Goal: Use online tool/utility: Utilize a website feature to perform a specific function

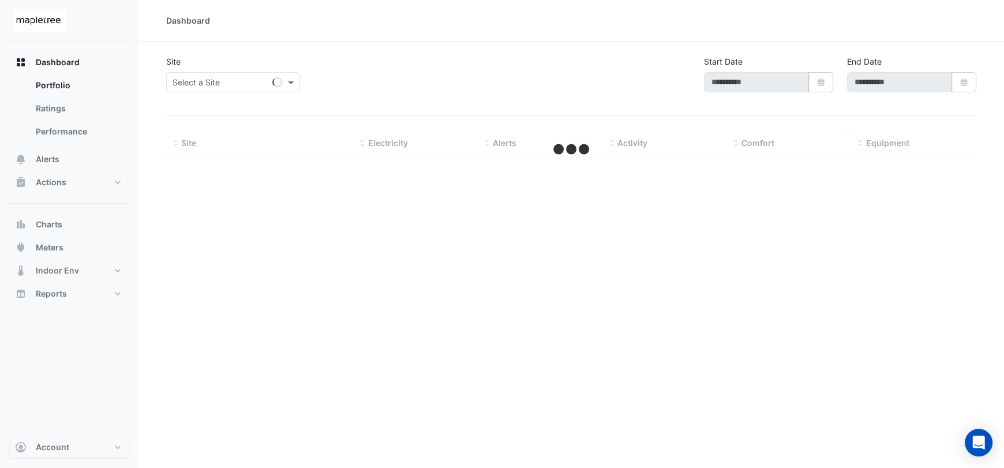
type input "**********"
select select "***"
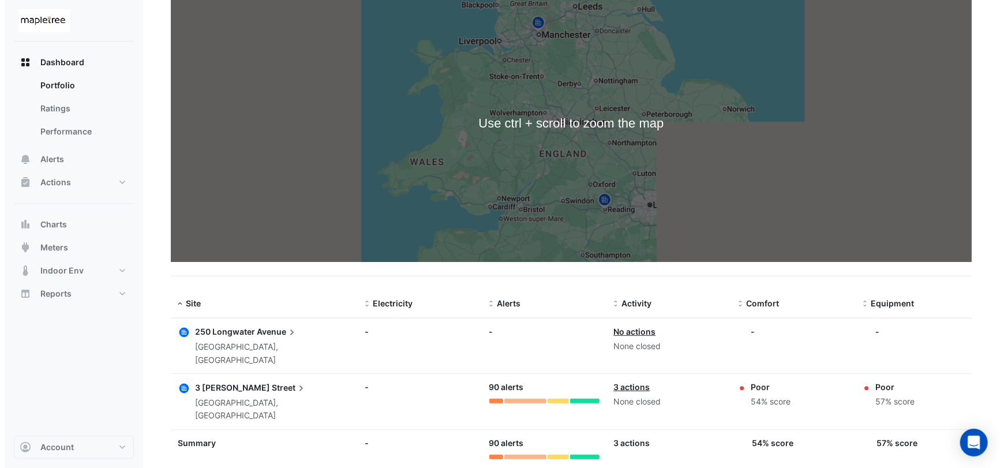
scroll to position [119, 0]
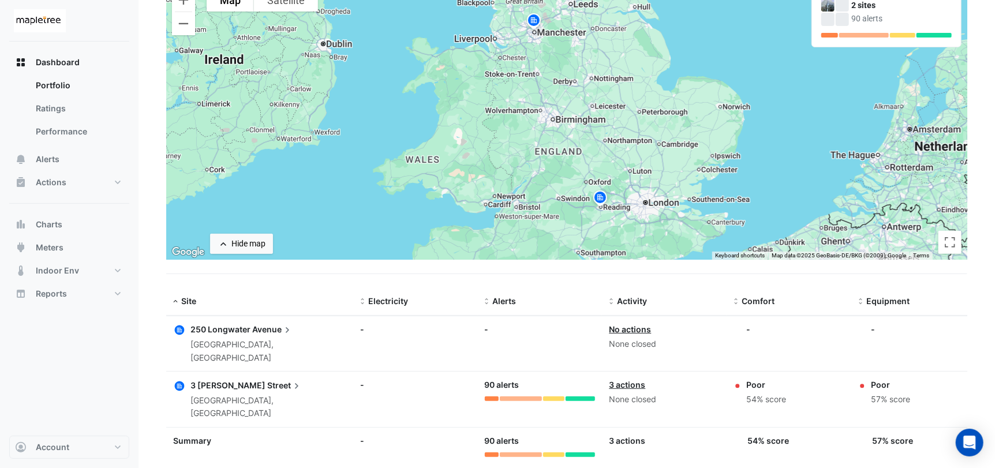
click at [267, 378] on span "Street" at bounding box center [284, 384] width 35 height 13
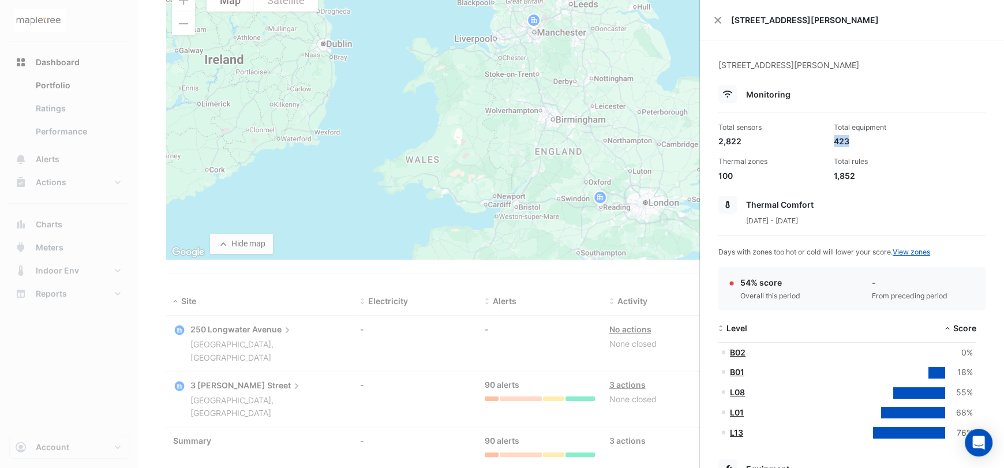
drag, startPoint x: 830, startPoint y: 140, endPoint x: 850, endPoint y: 139, distance: 19.6
click at [850, 139] on div "423" at bounding box center [887, 141] width 106 height 12
click at [894, 156] on div "Total rules" at bounding box center [887, 161] width 106 height 10
drag, startPoint x: 723, startPoint y: 126, endPoint x: 775, endPoint y: 126, distance: 51.9
click at [775, 126] on div "Total sensors" at bounding box center [771, 127] width 106 height 10
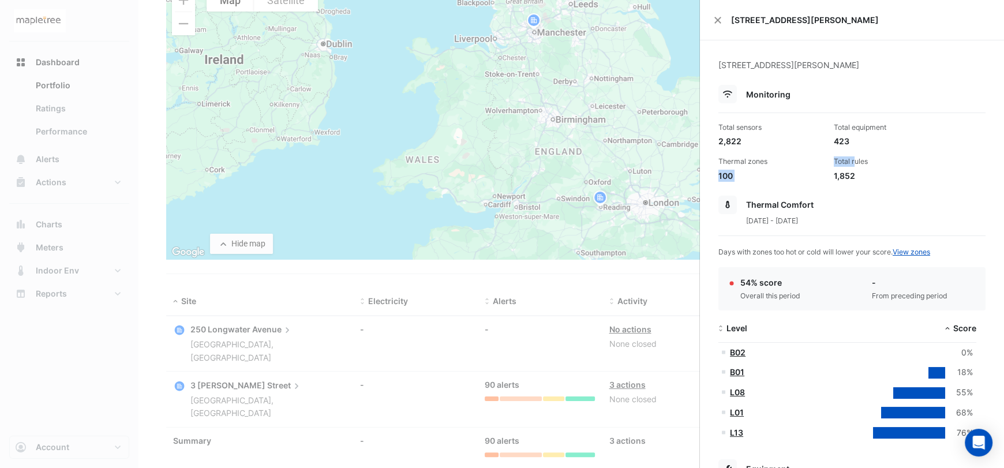
drag, startPoint x: 853, startPoint y: 164, endPoint x: 809, endPoint y: 163, distance: 43.3
click at [809, 163] on div "Total sensors 2,822 Total equipment 423 Thermal zones 100 Total rules 1,852" at bounding box center [852, 147] width 276 height 69
click at [905, 130] on div "Total equipment" at bounding box center [887, 127] width 106 height 10
drag, startPoint x: 717, startPoint y: 160, endPoint x: 773, endPoint y: 171, distance: 57.6
click at [773, 171] on div "Thermal zones 100" at bounding box center [771, 168] width 115 height 25
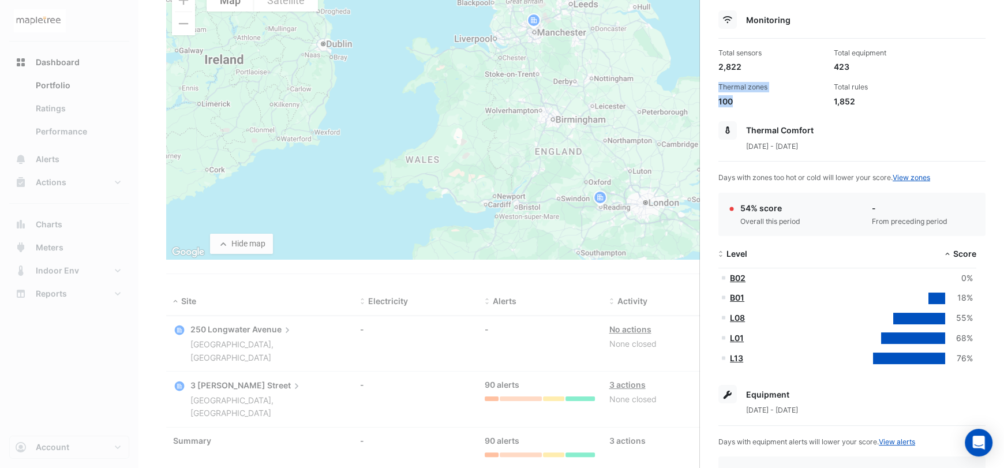
scroll to position [172, 0]
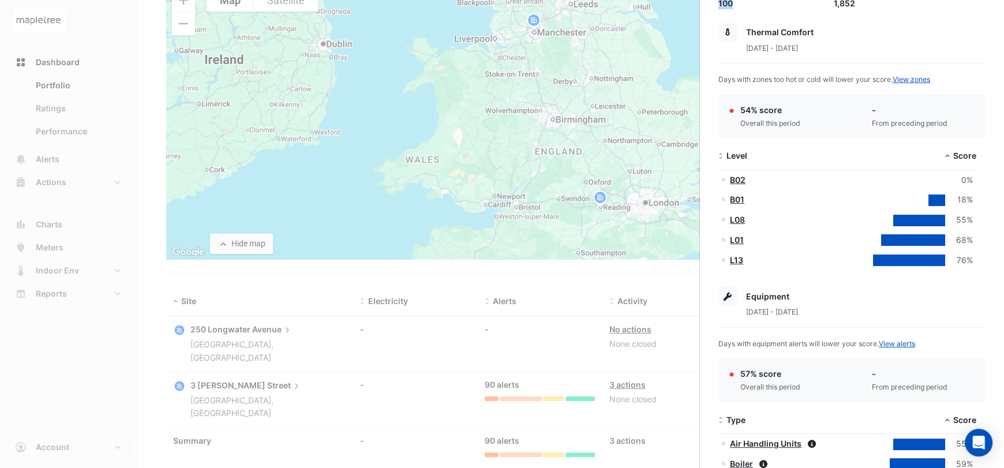
click at [731, 260] on link "L13" at bounding box center [736, 260] width 13 height 10
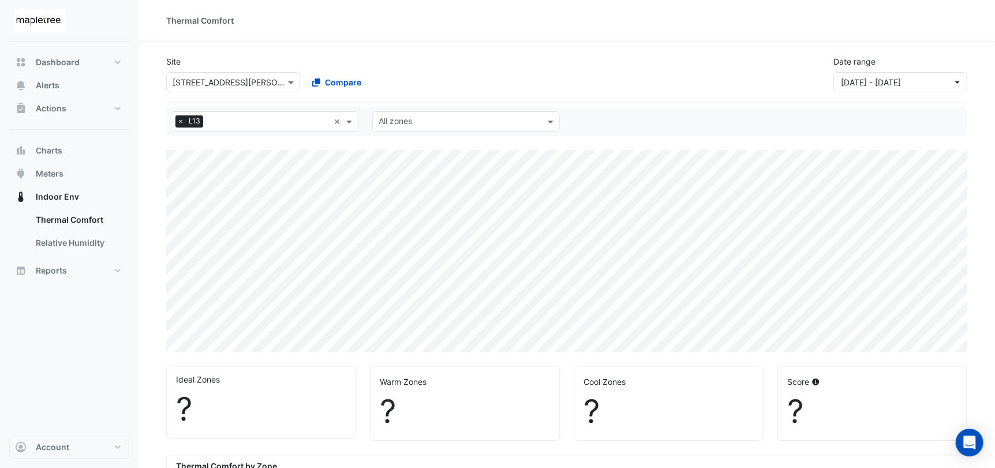
click at [177, 121] on span "×" at bounding box center [180, 121] width 10 height 12
select select "***"
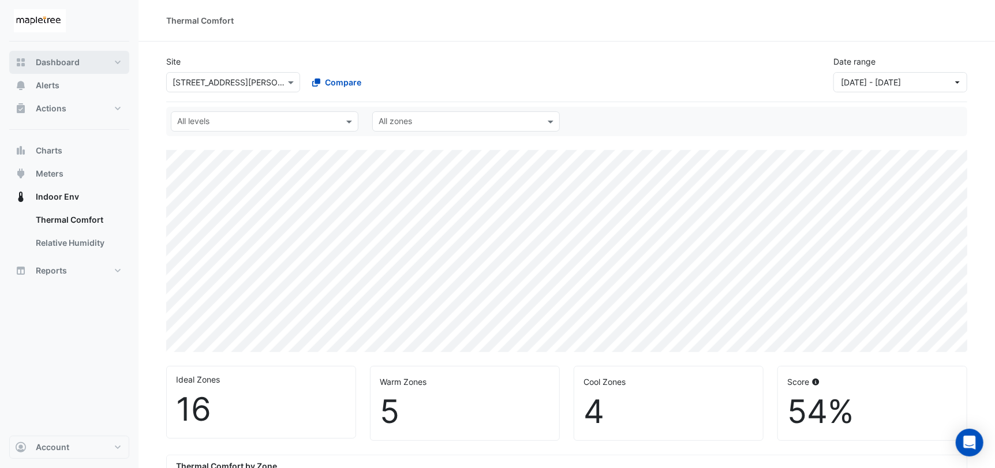
click at [40, 63] on span "Dashboard" at bounding box center [58, 63] width 44 height 12
select select "***"
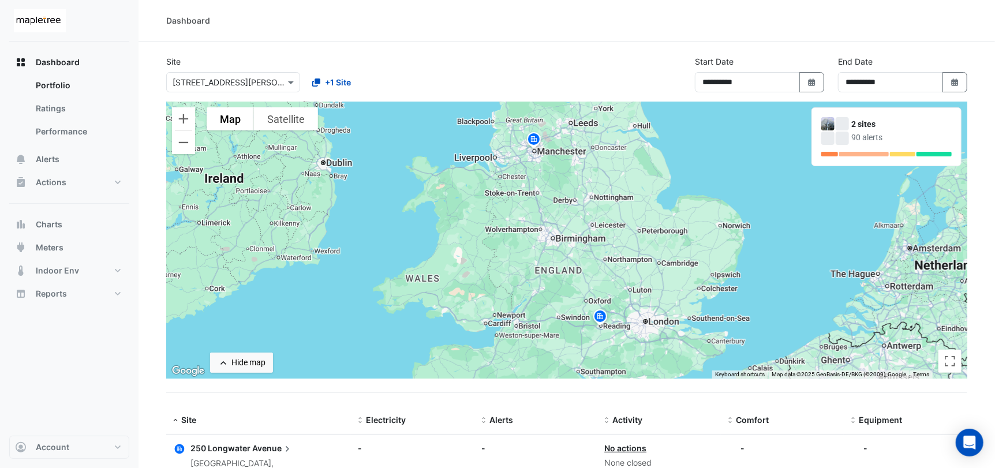
click at [536, 140] on img at bounding box center [533, 141] width 18 height 20
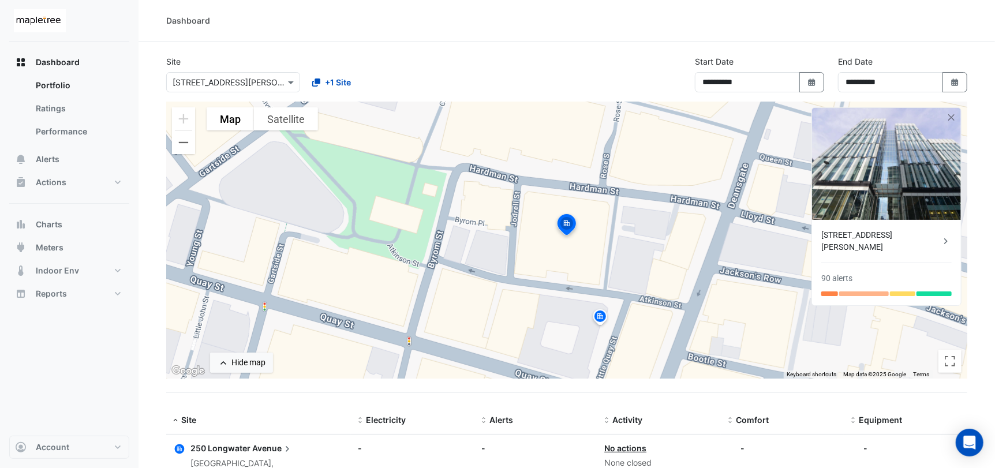
click at [865, 229] on div "[STREET_ADDRESS][PERSON_NAME]" at bounding box center [880, 241] width 119 height 24
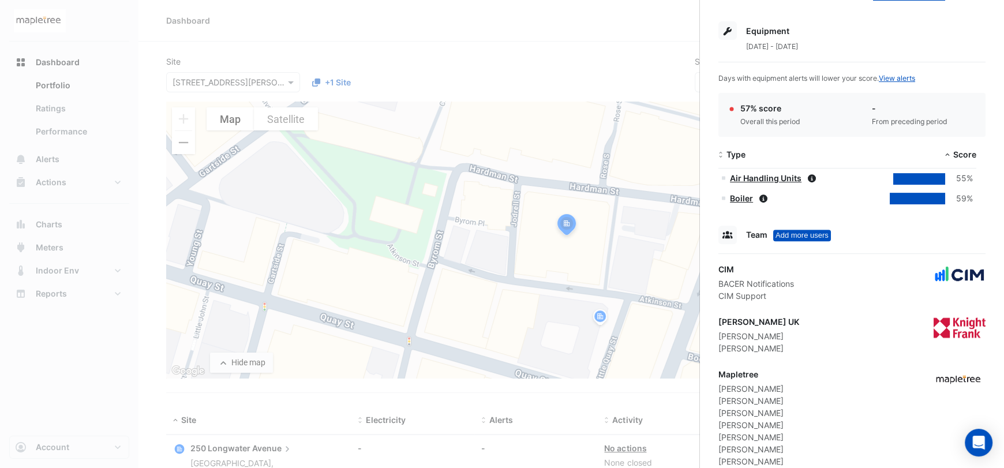
scroll to position [404, 0]
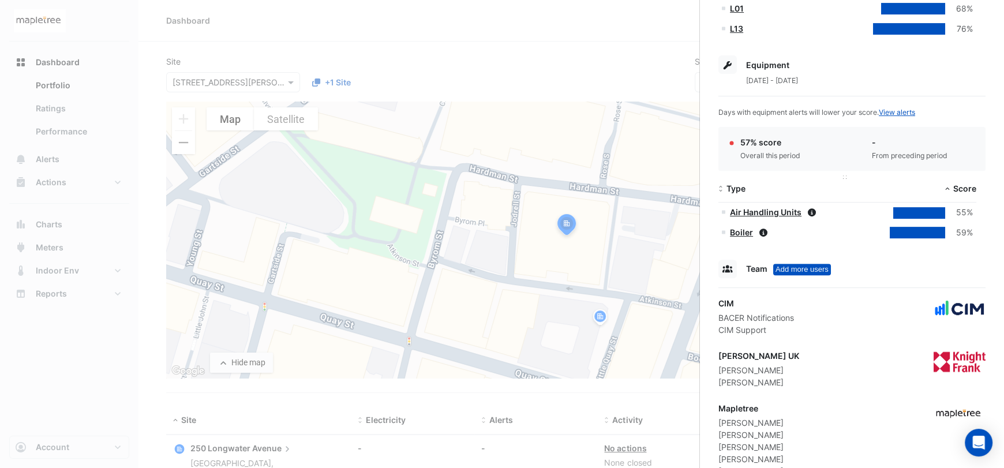
click at [722, 187] on span at bounding box center [721, 189] width 8 height 9
click at [729, 190] on span "Type" at bounding box center [735, 188] width 19 height 10
click at [788, 231] on link "Air Handling Units" at bounding box center [766, 232] width 72 height 10
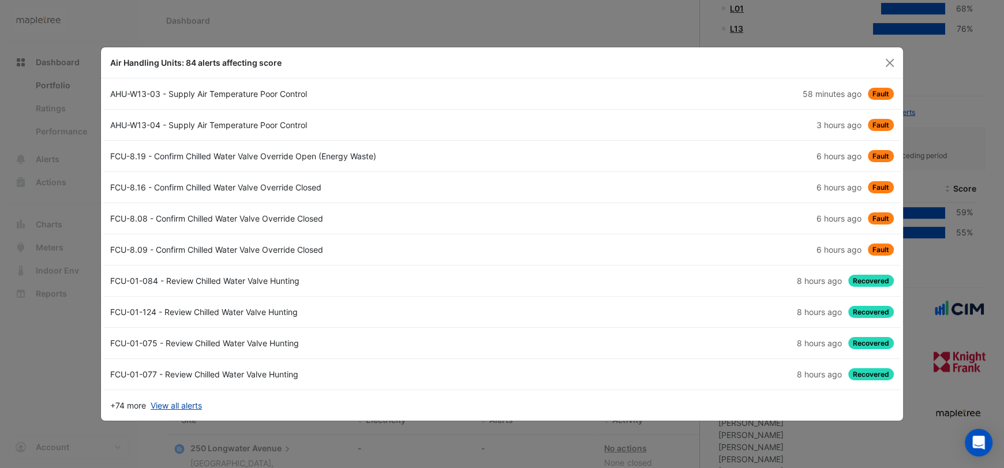
click at [183, 405] on link "View all alerts" at bounding box center [176, 405] width 51 height 12
click at [891, 64] on button "Close" at bounding box center [889, 62] width 17 height 17
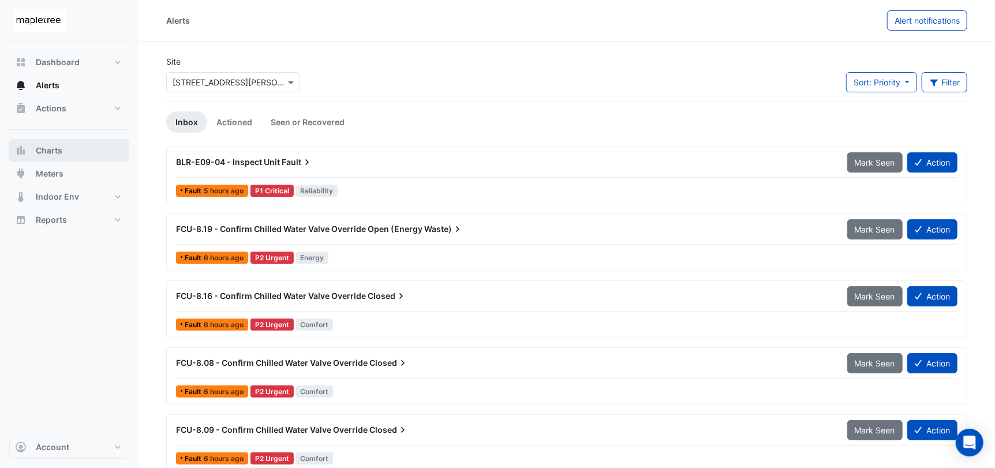
click at [71, 143] on button "Charts" at bounding box center [69, 150] width 120 height 23
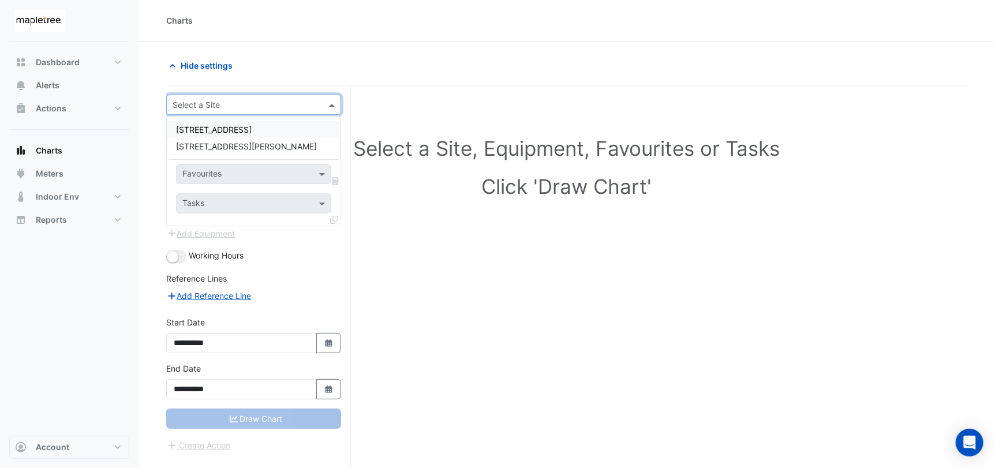
click at [271, 106] on input "text" at bounding box center [241, 105] width 139 height 12
click at [277, 129] on div "250 Longwater Avenue" at bounding box center [254, 129] width 174 height 17
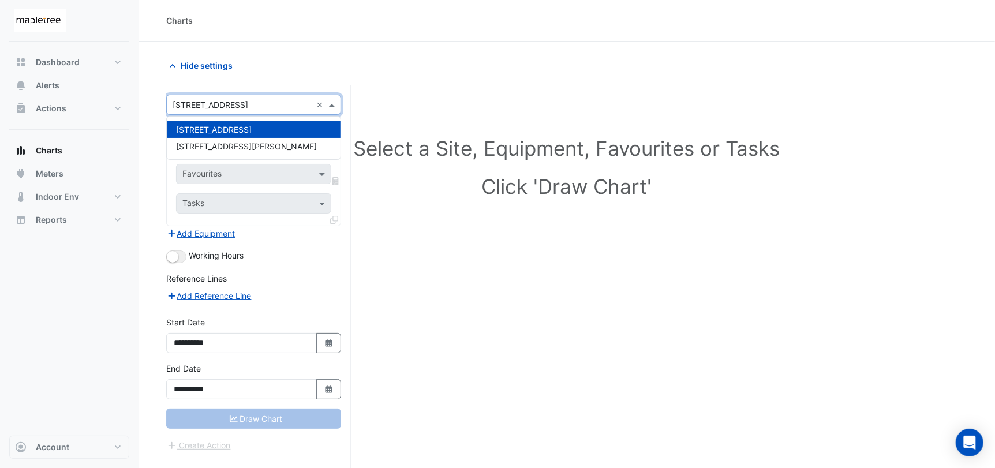
click at [252, 102] on input "text" at bounding box center [241, 105] width 139 height 12
click at [256, 144] on div "[STREET_ADDRESS][PERSON_NAME]" at bounding box center [254, 146] width 174 height 17
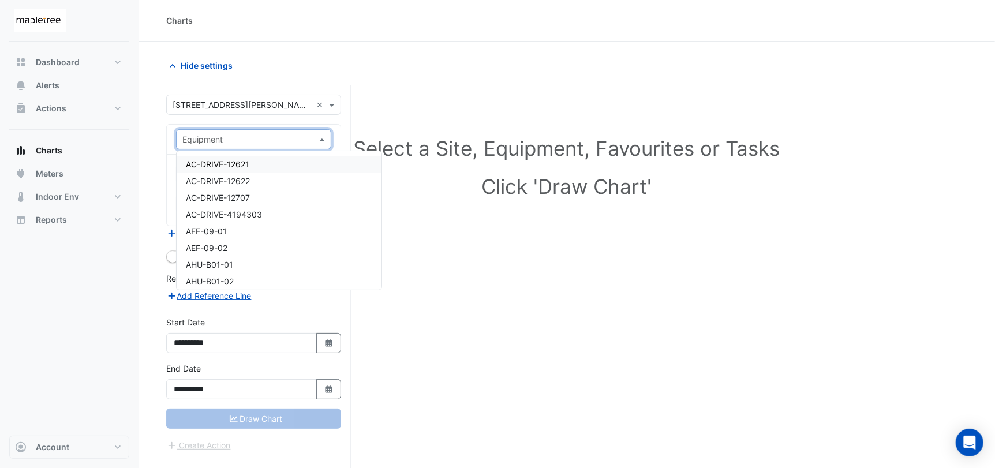
click at [284, 140] on input "text" at bounding box center [241, 140] width 119 height 12
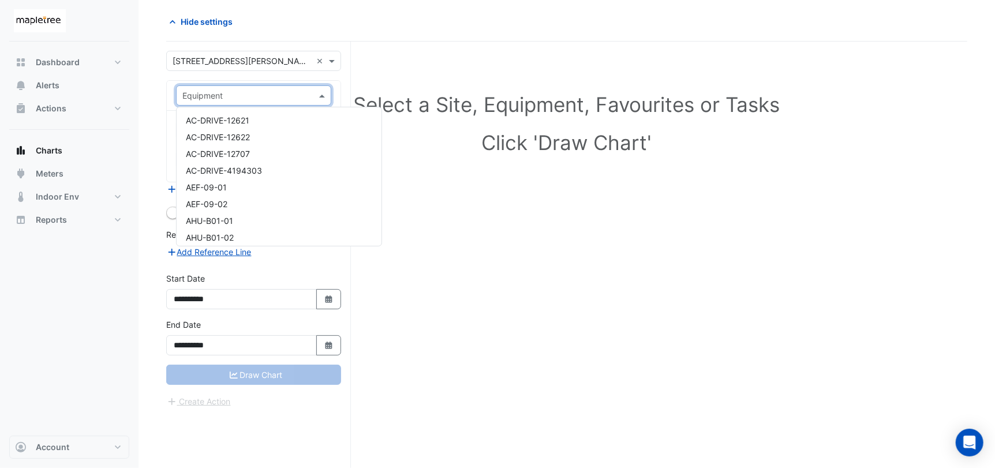
click at [544, 223] on div "Select a Site, Equipment, Favourites or Tasks Click 'Draw Chart'" at bounding box center [566, 255] width 801 height 426
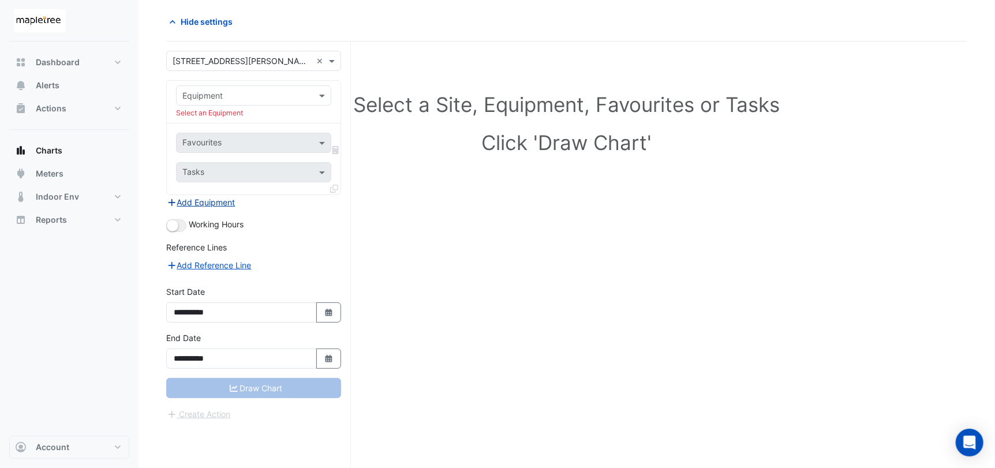
click at [202, 201] on button "Add Equipment" at bounding box center [201, 202] width 70 height 13
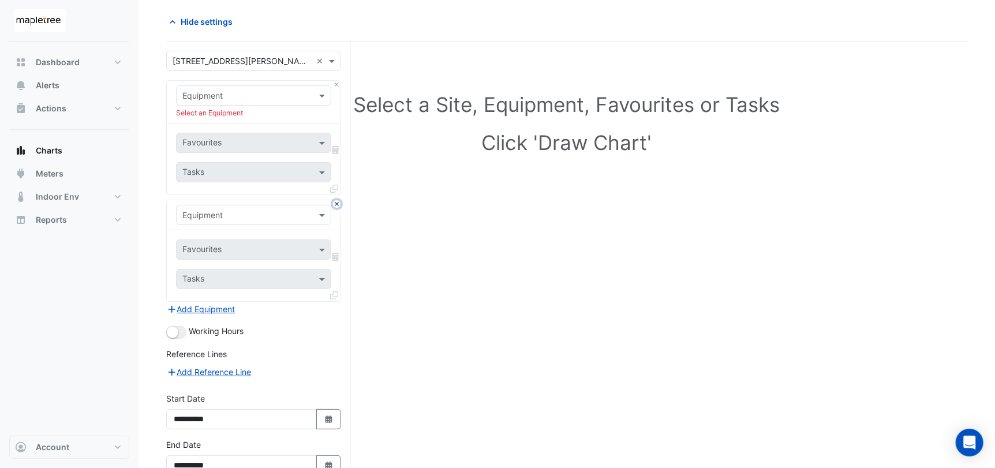
click at [339, 206] on button "Close" at bounding box center [336, 203] width 7 height 7
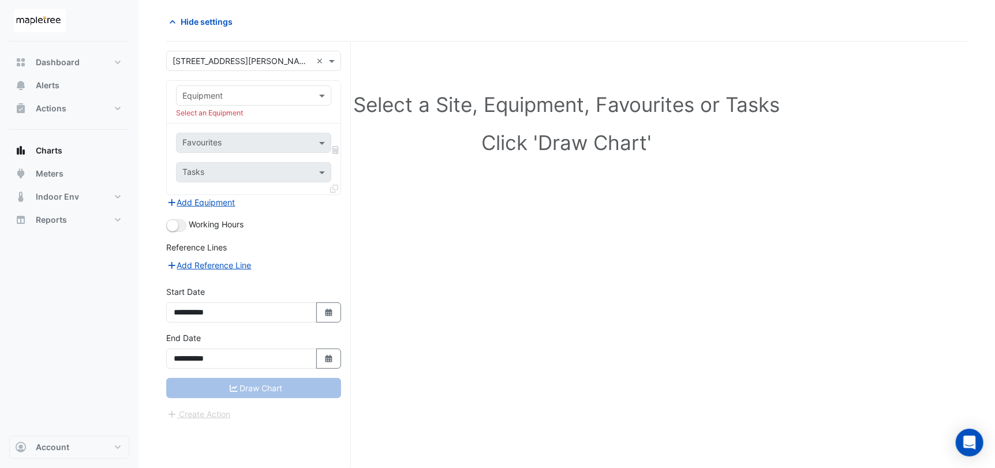
click at [276, 91] on input "text" at bounding box center [241, 96] width 119 height 12
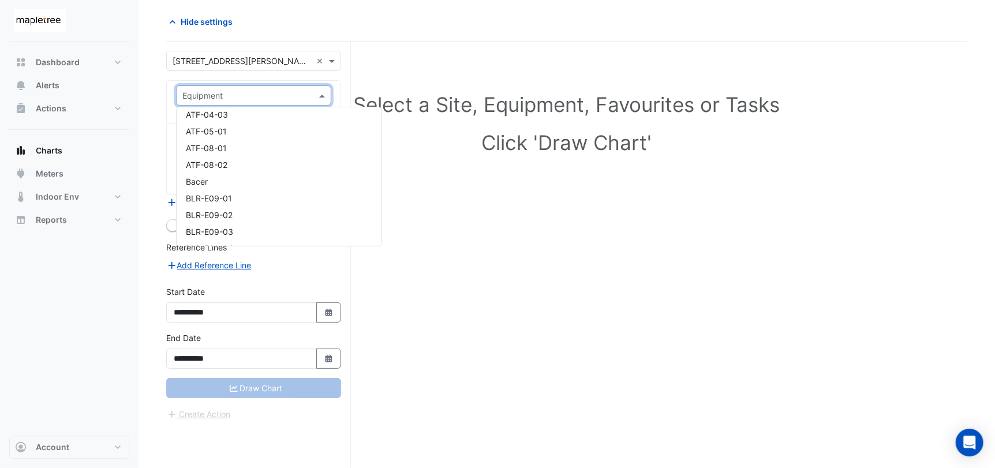
scroll to position [734, 0]
click at [493, 197] on div "Select a Site, Equipment, Favourites or Tasks Click 'Draw Chart'" at bounding box center [566, 255] width 801 height 426
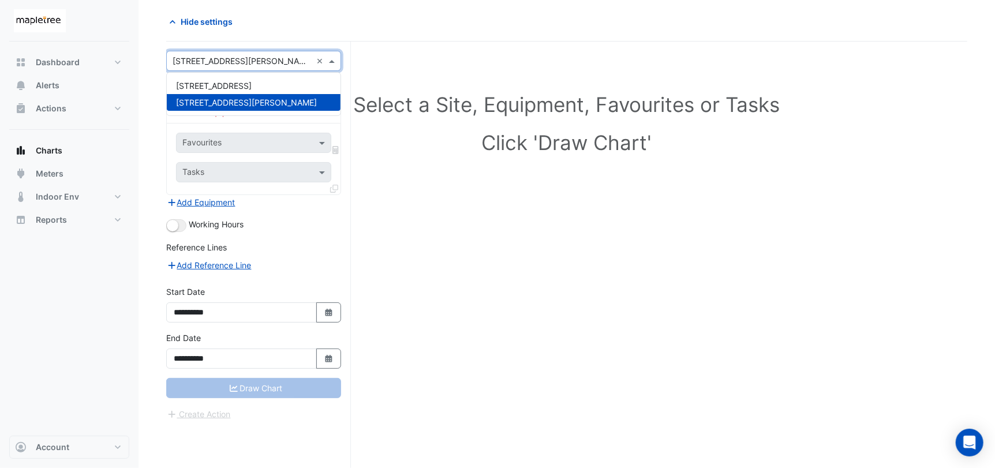
click at [203, 64] on input "text" at bounding box center [241, 61] width 139 height 12
click at [219, 84] on span "250 Longwater Avenue" at bounding box center [214, 86] width 76 height 10
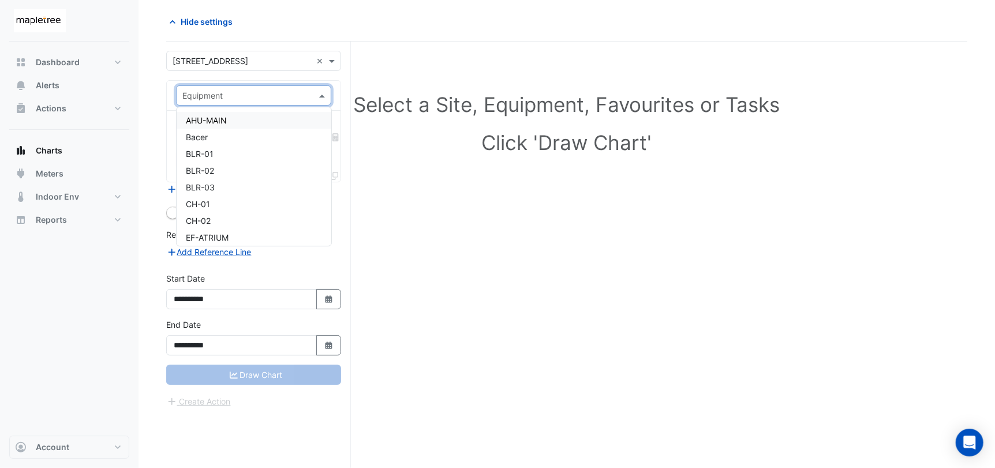
click at [291, 87] on div "Equipment" at bounding box center [253, 95] width 155 height 20
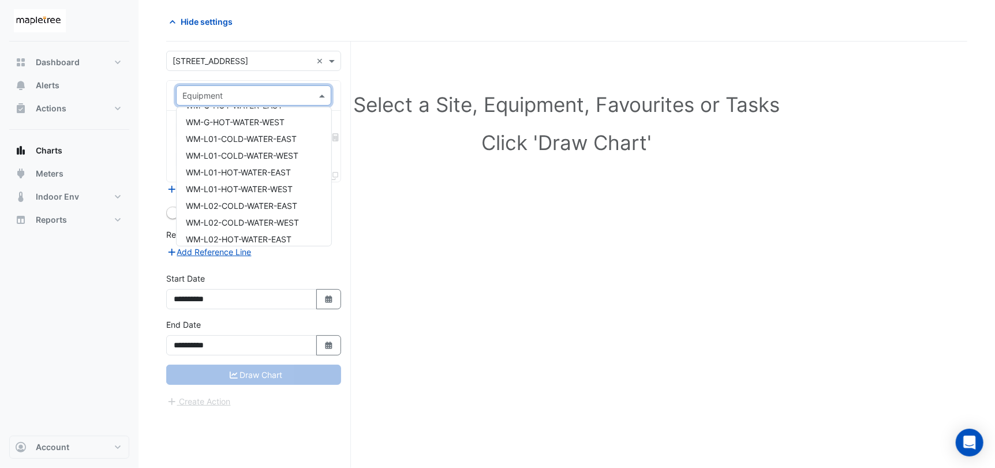
scroll to position [2222, 0]
click at [579, 287] on div "Select a Site, Equipment, Favourites or Tasks Click 'Draw Chart'" at bounding box center [566, 255] width 801 height 426
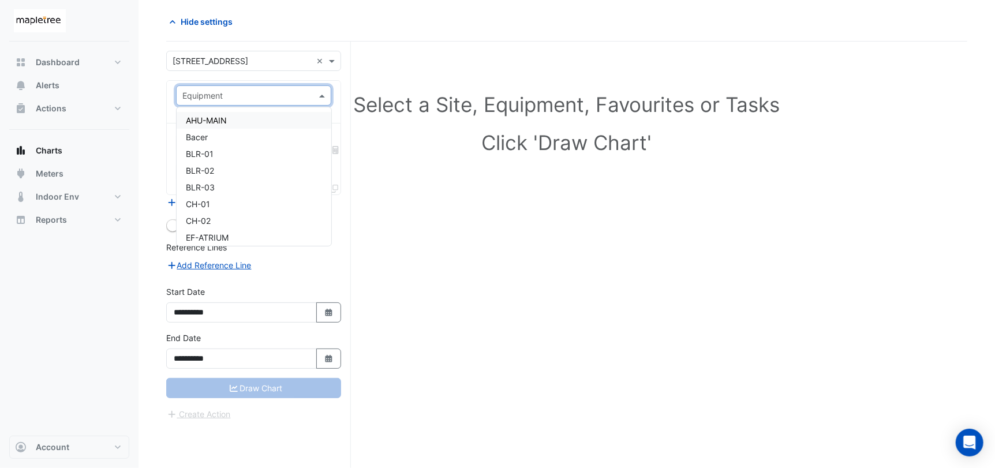
click at [301, 100] on input "text" at bounding box center [241, 96] width 119 height 12
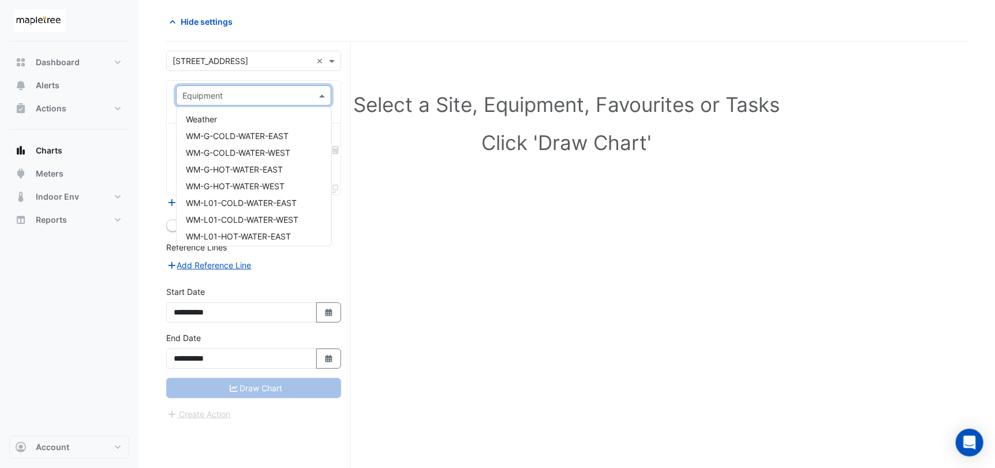
scroll to position [2226, 0]
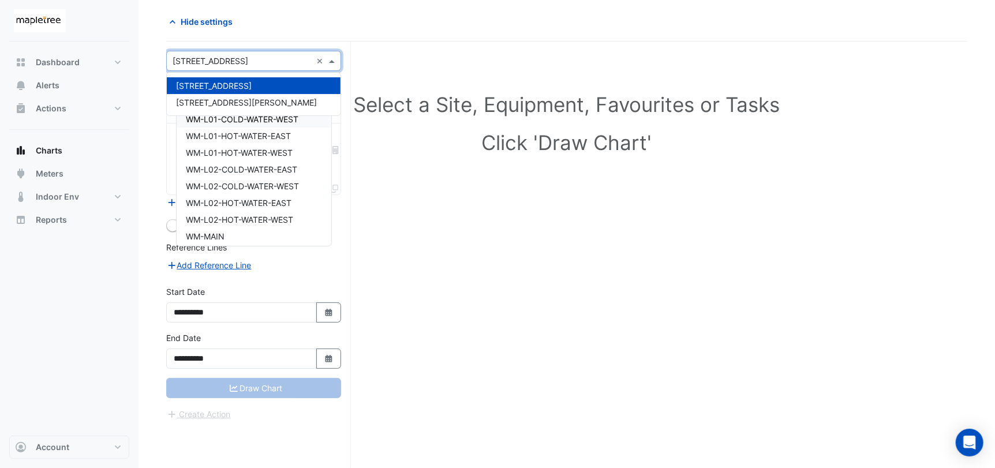
click at [248, 57] on input "text" at bounding box center [241, 61] width 139 height 12
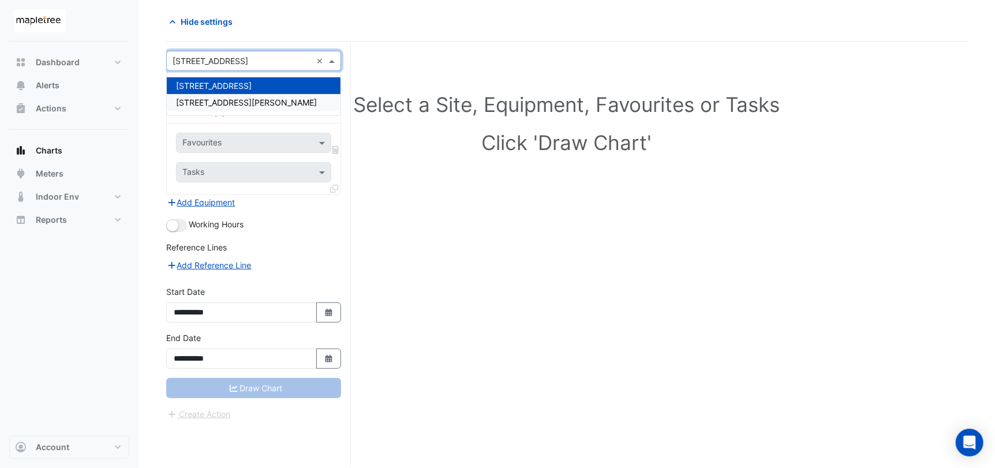
click at [222, 96] on div "[STREET_ADDRESS][PERSON_NAME]" at bounding box center [254, 102] width 174 height 17
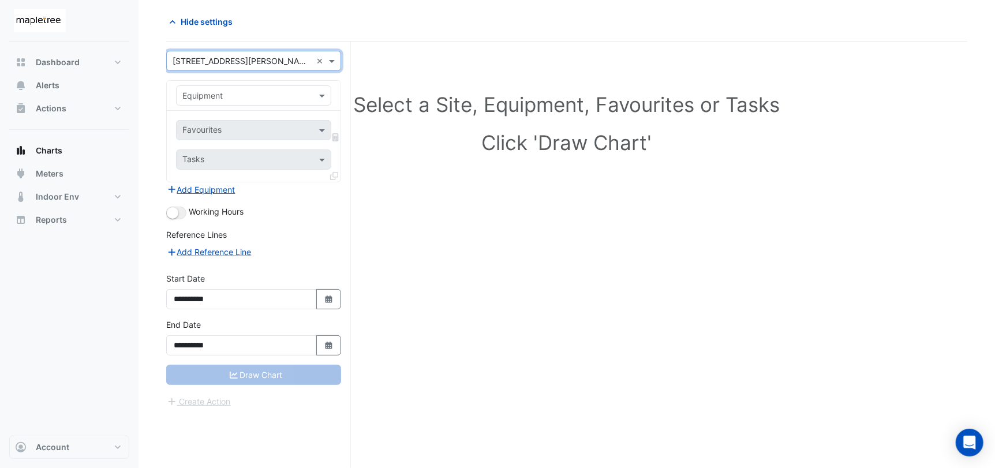
click at [277, 97] on input "text" at bounding box center [241, 96] width 119 height 12
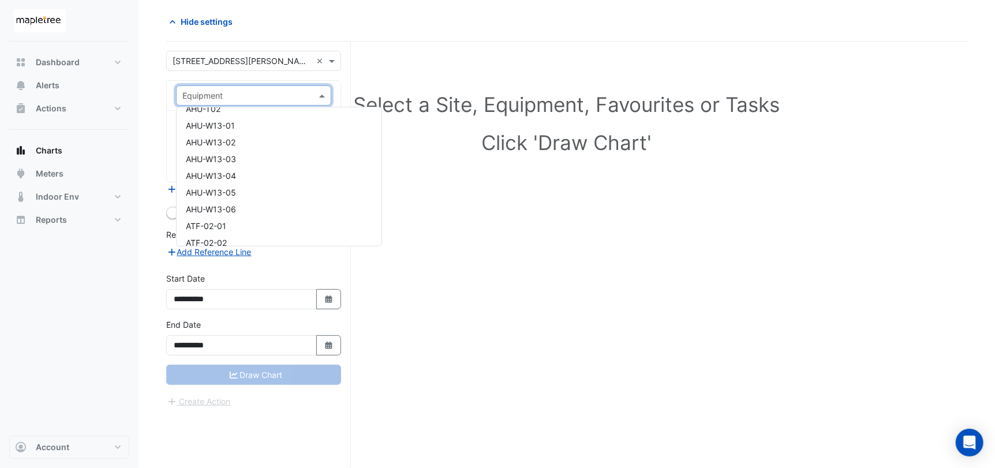
scroll to position [0, 0]
click at [625, 247] on div "Select a Site, Equipment, Favourites or Tasks Click 'Draw Chart'" at bounding box center [566, 255] width 801 height 426
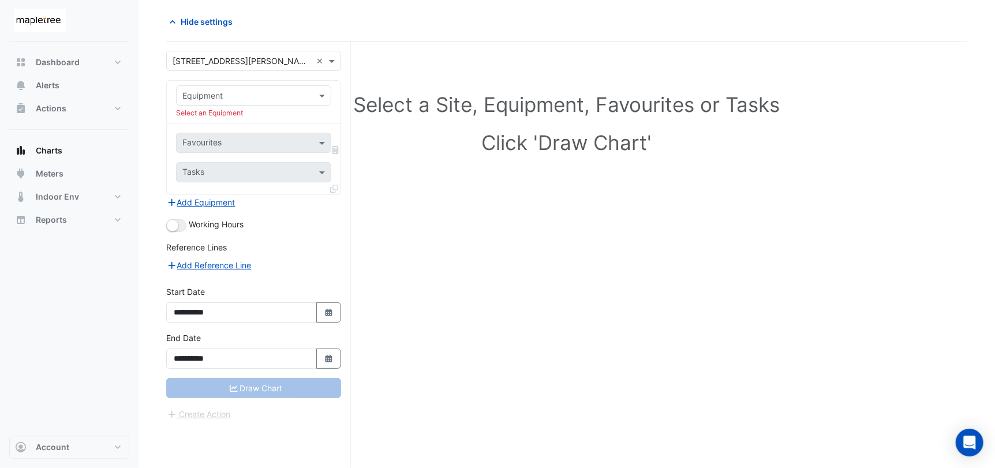
click at [570, 265] on div "Select a Site, Equipment, Favourites or Tasks Click 'Draw Chart'" at bounding box center [566, 255] width 801 height 426
click at [277, 103] on div "Equipment" at bounding box center [253, 95] width 155 height 20
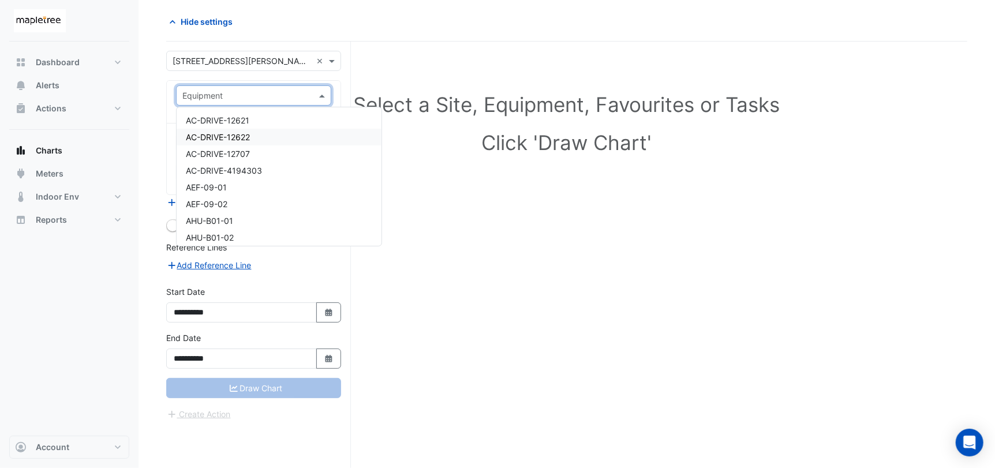
click at [610, 303] on div "Select a Site, Equipment, Favourites or Tasks Click 'Draw Chart'" at bounding box center [566, 255] width 801 height 426
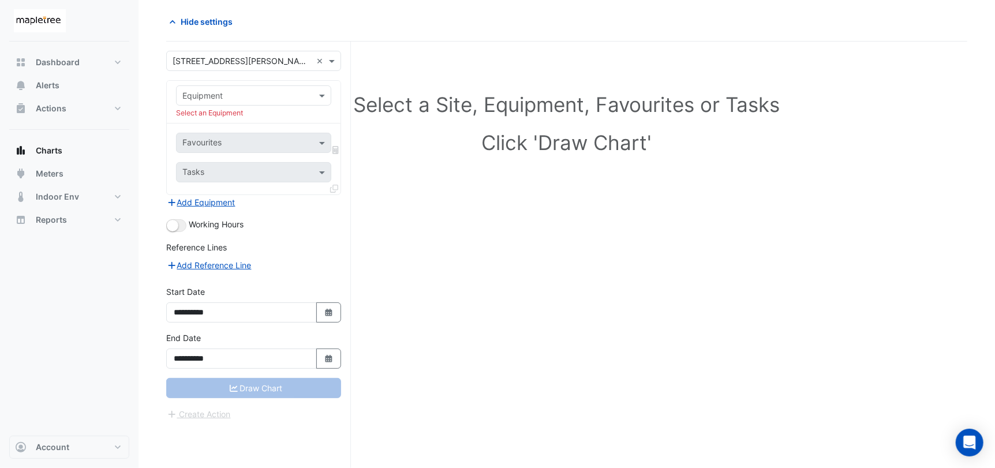
click at [380, 221] on div "Select a Site, Equipment, Favourites or Tasks Click 'Draw Chart'" at bounding box center [566, 255] width 801 height 426
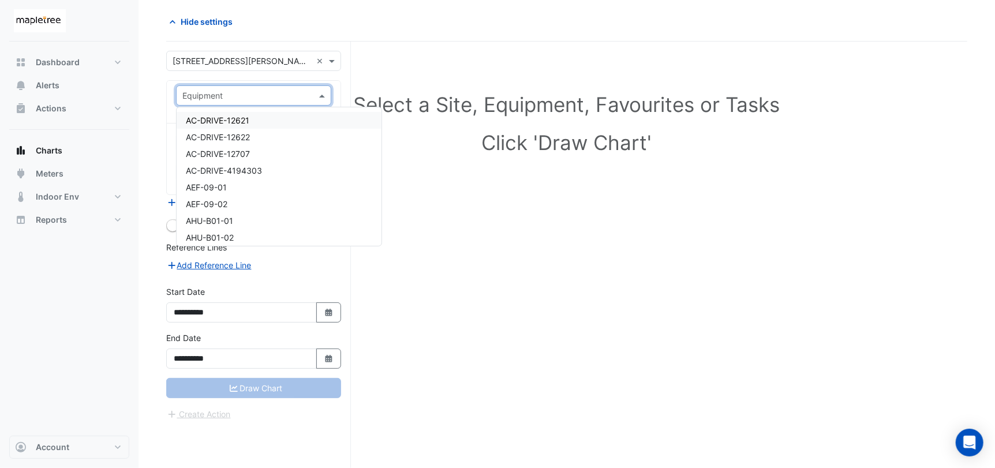
click at [282, 103] on div "Equipment" at bounding box center [253, 95] width 155 height 20
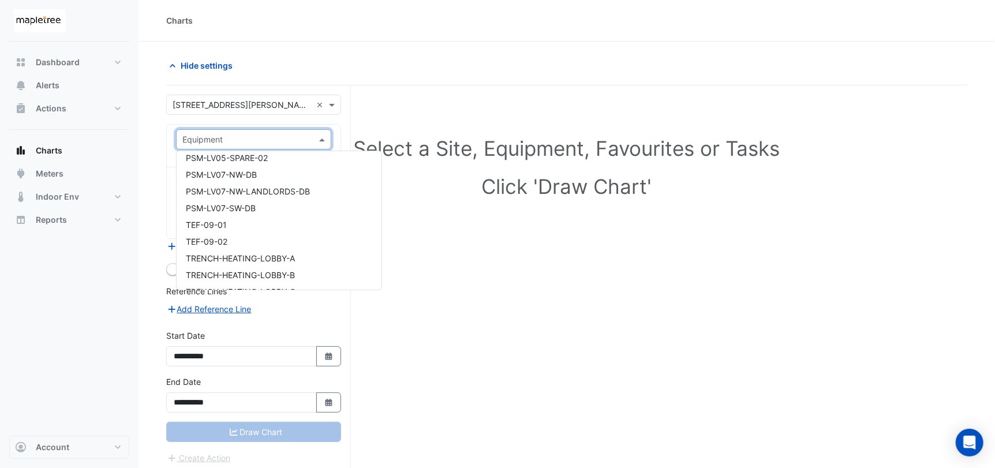
scroll to position [6722, 0]
click at [488, 312] on div "Select a Site, Equipment, Favourites or Tasks Click 'Draw Chart'" at bounding box center [566, 298] width 801 height 426
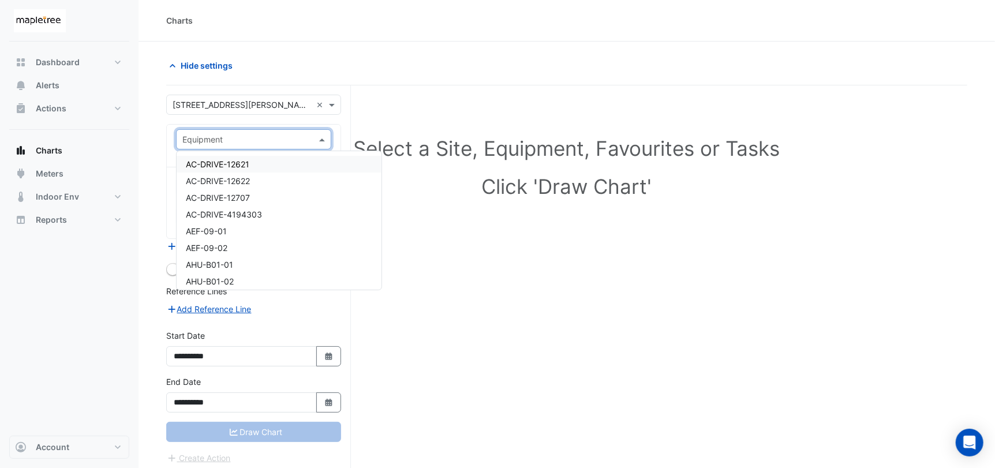
click at [312, 139] on div at bounding box center [254, 139] width 154 height 13
click at [520, 318] on div "Select a Site, Equipment, Favourites or Tasks Click 'Draw Chart'" at bounding box center [566, 298] width 801 height 426
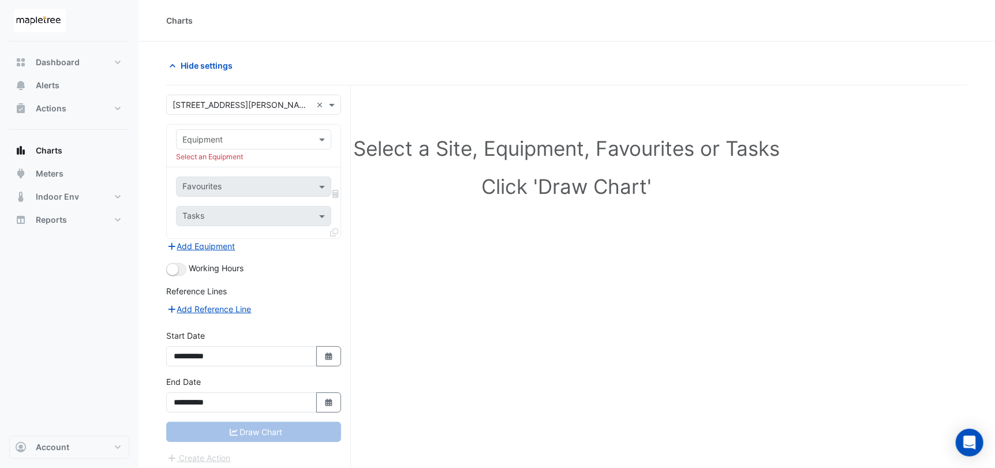
click at [283, 140] on input "text" at bounding box center [241, 140] width 119 height 12
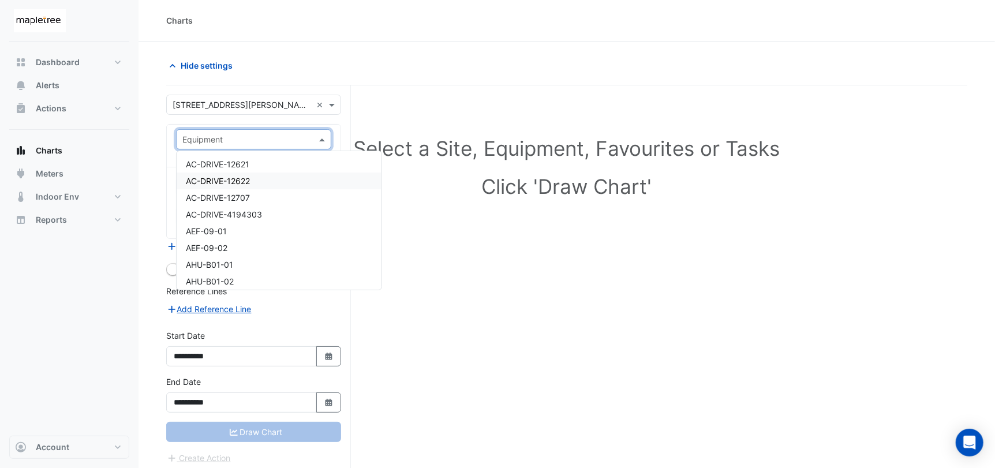
drag, startPoint x: 580, startPoint y: 312, endPoint x: 592, endPoint y: 294, distance: 22.1
click at [580, 312] on div "Select a Site, Equipment, Favourites or Tasks Click 'Draw Chart'" at bounding box center [566, 298] width 801 height 426
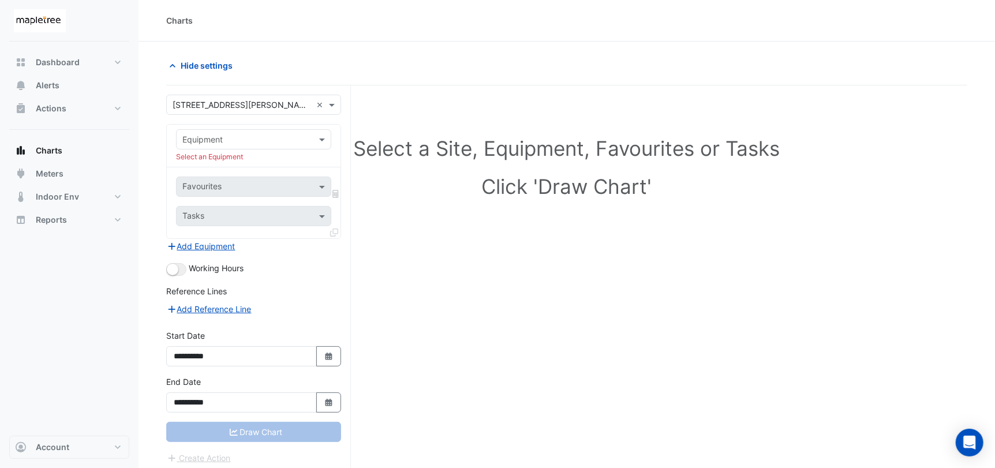
click at [242, 99] on input "text" at bounding box center [241, 105] width 139 height 12
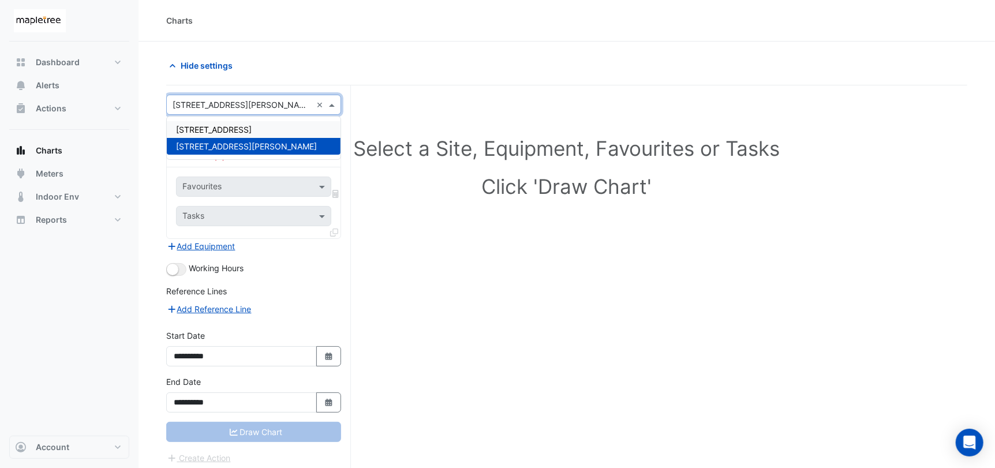
click at [236, 127] on span "250 Longwater Avenue" at bounding box center [214, 130] width 76 height 10
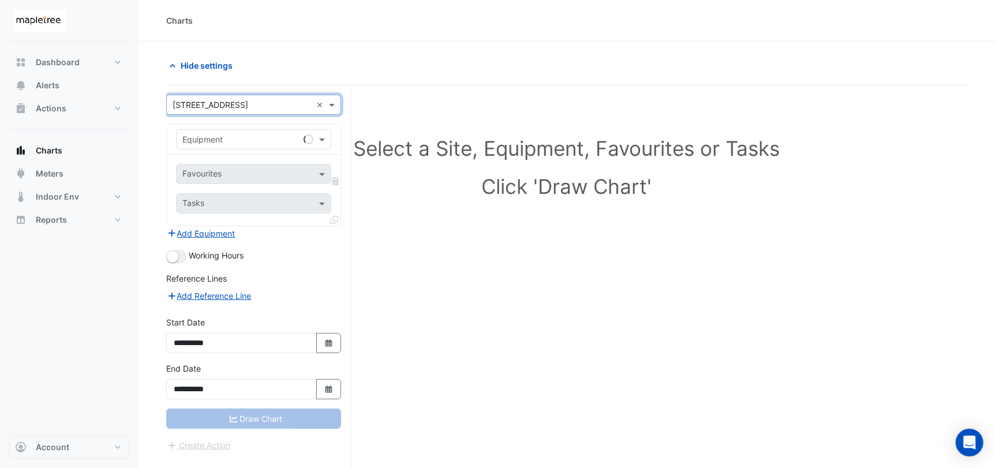
click at [264, 138] on input "text" at bounding box center [241, 140] width 119 height 12
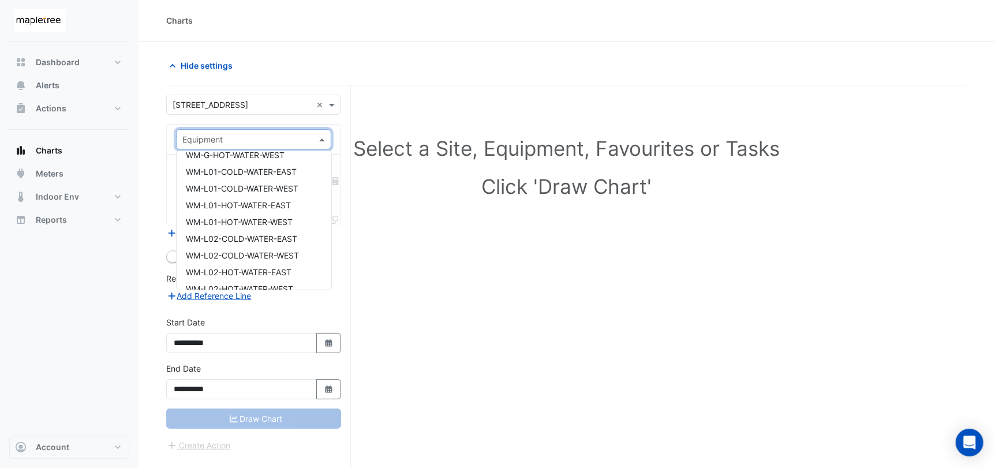
scroll to position [2226, 0]
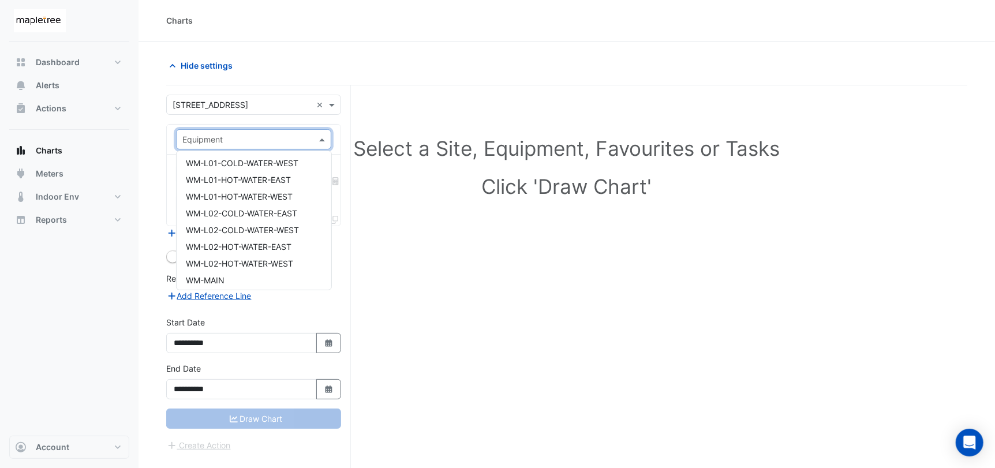
click at [433, 297] on div "Select a Site, Equipment, Favourites or Tasks Click 'Draw Chart'" at bounding box center [566, 298] width 801 height 426
